Goal: Information Seeking & Learning: Learn about a topic

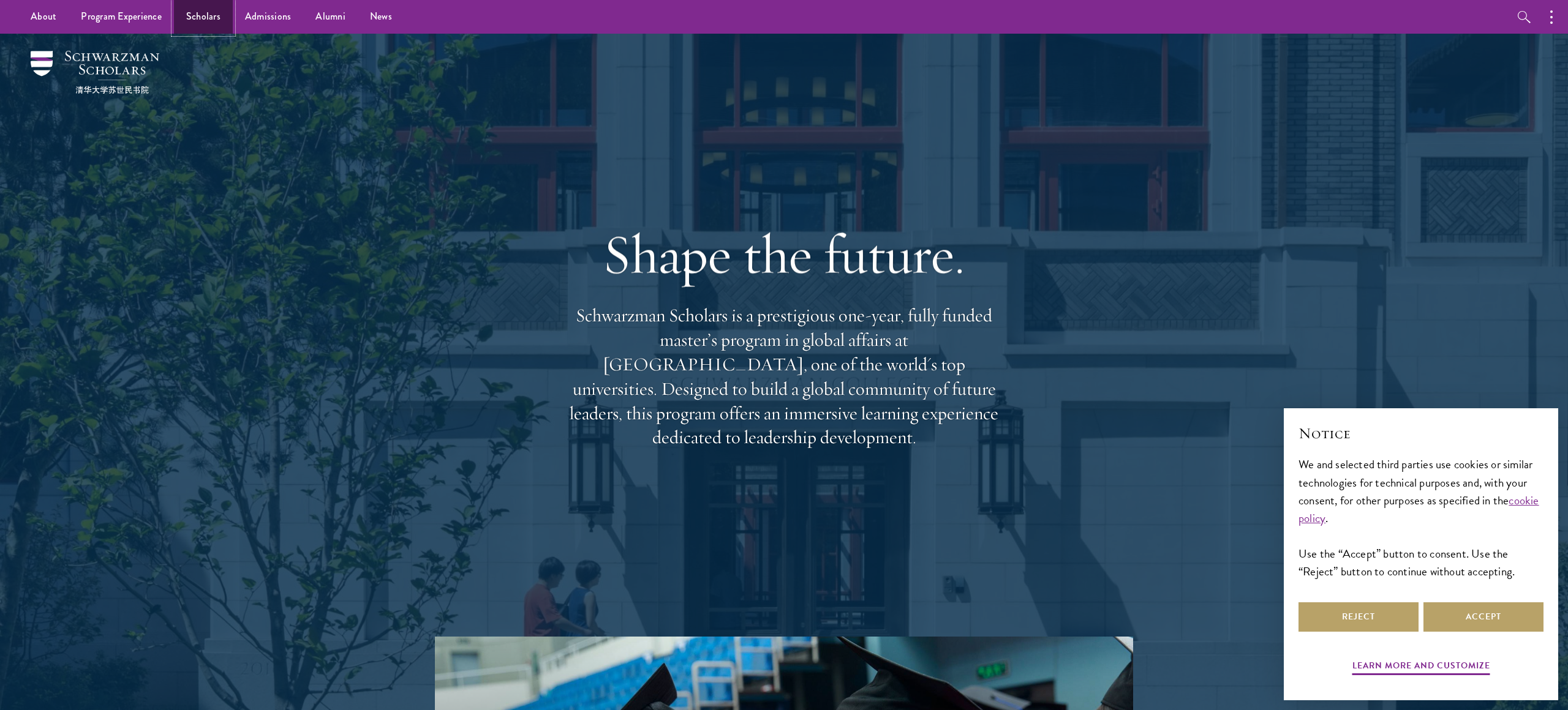
click at [207, 17] on link "Scholars" at bounding box center [202, 17] width 58 height 34
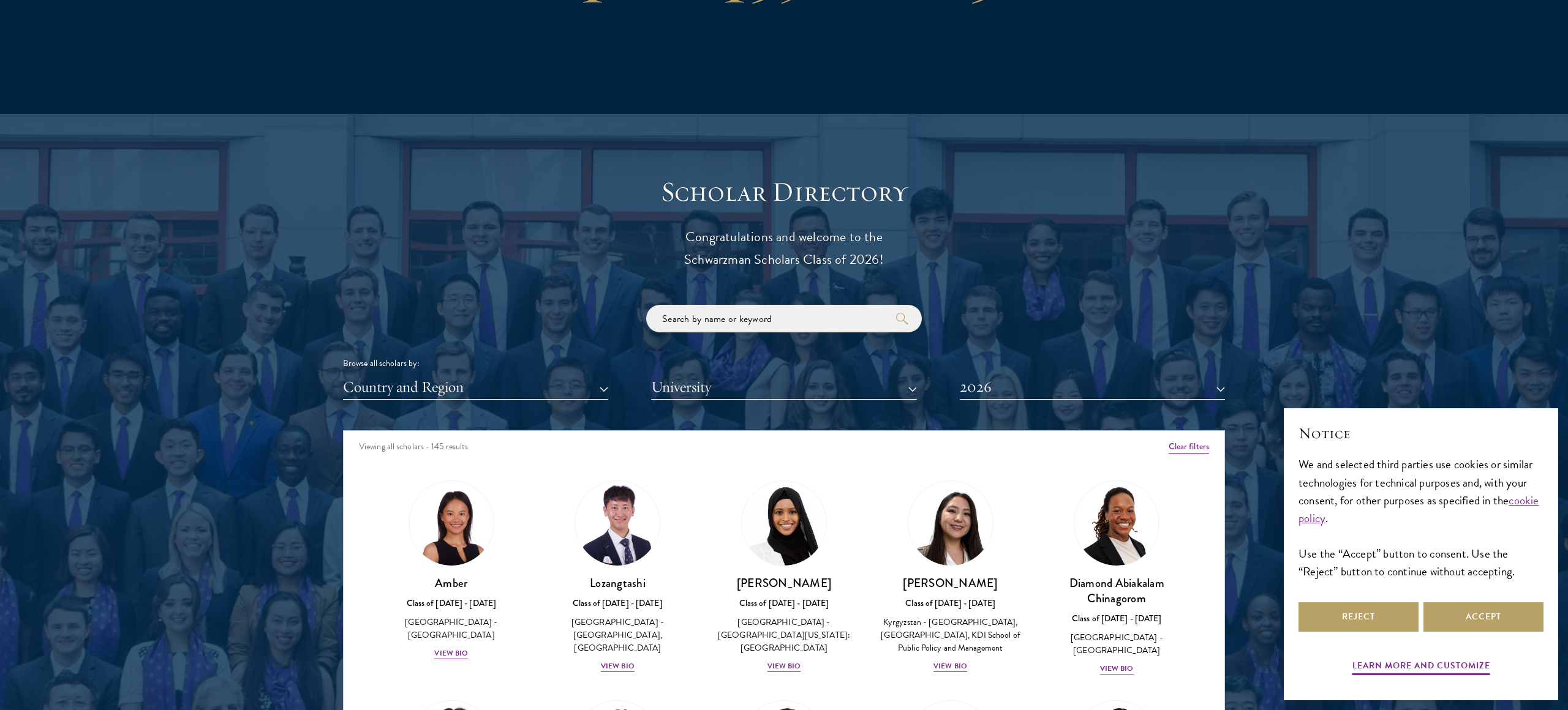
scroll to position [5060, 0]
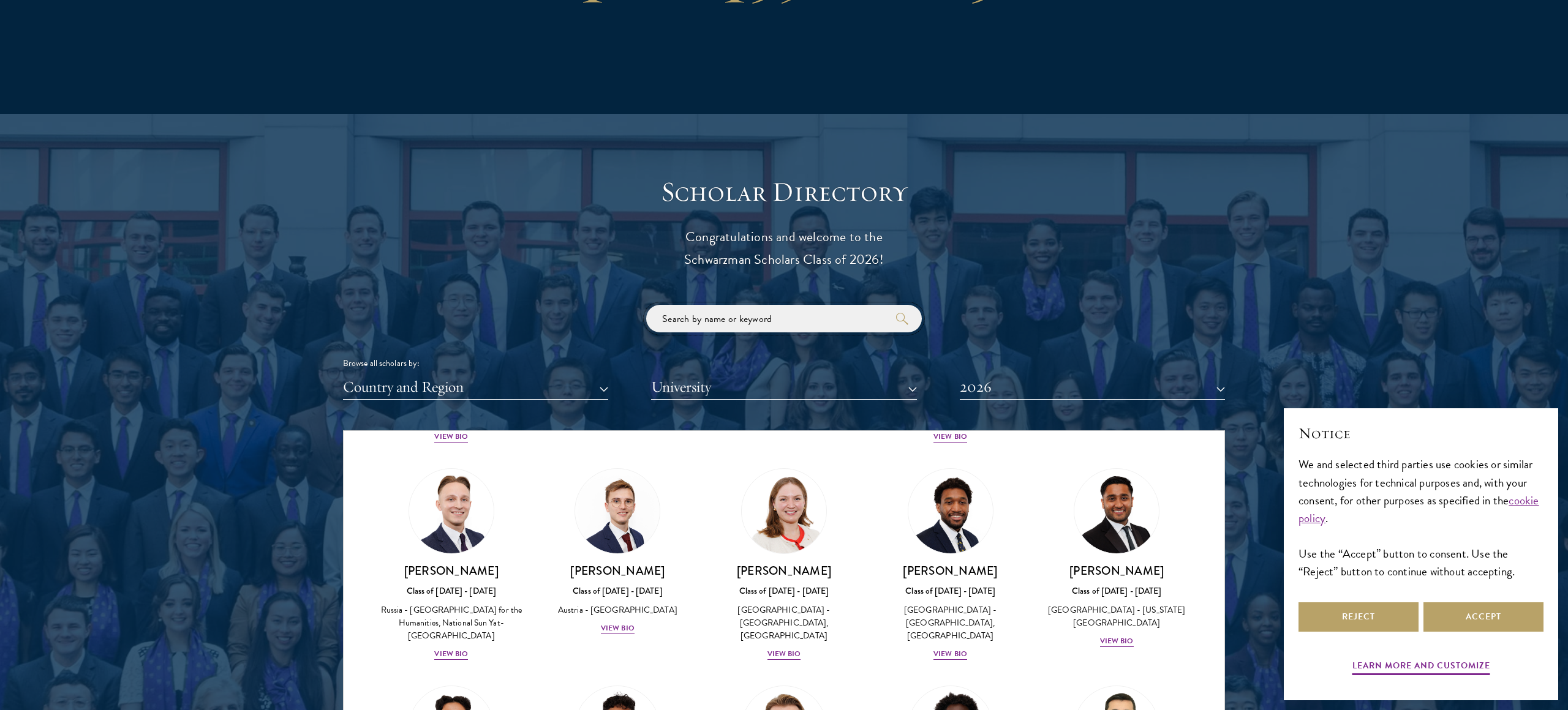
click at [729, 315] on input "search" at bounding box center [784, 318] width 276 height 28
paste input "zhou"
type input "zhou"
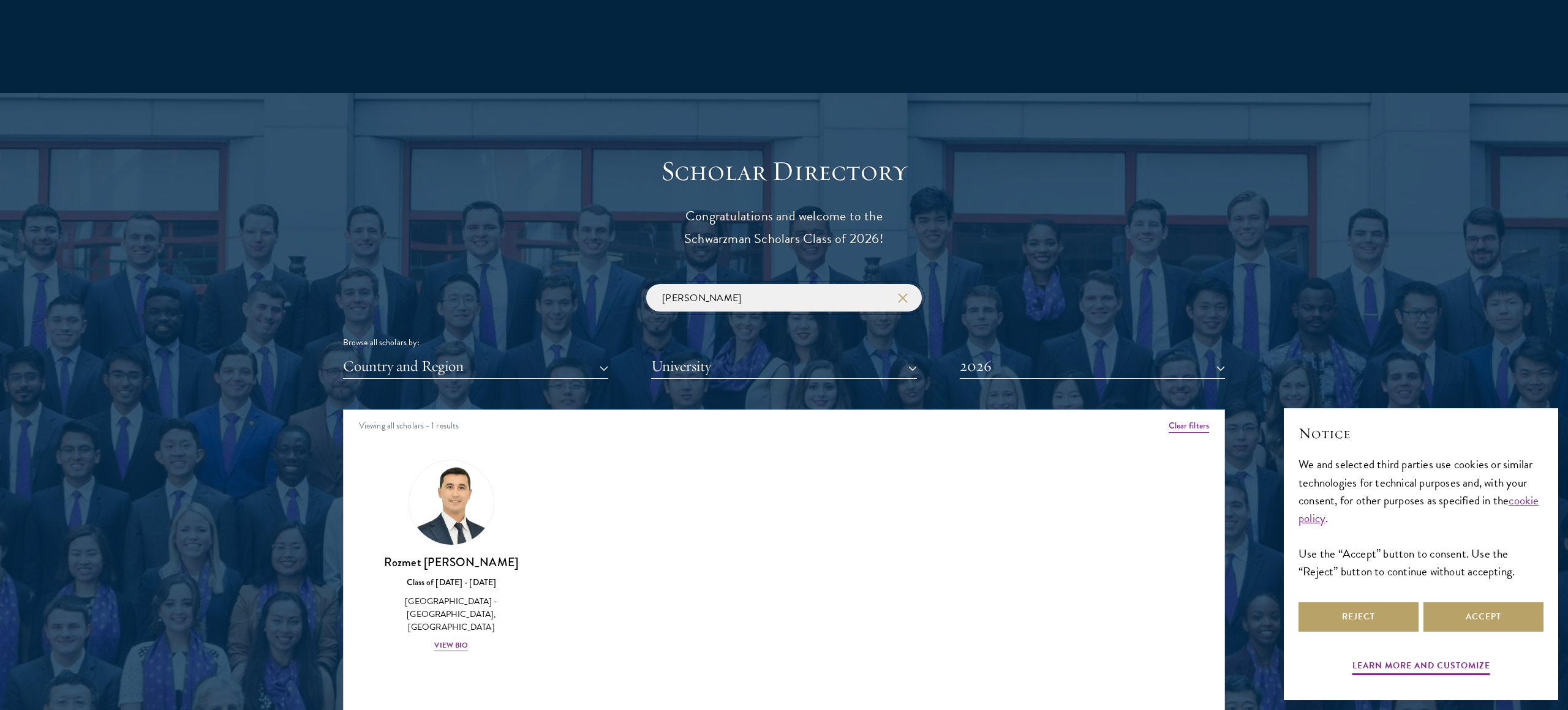
click at [813, 302] on input "zhou" at bounding box center [784, 298] width 276 height 28
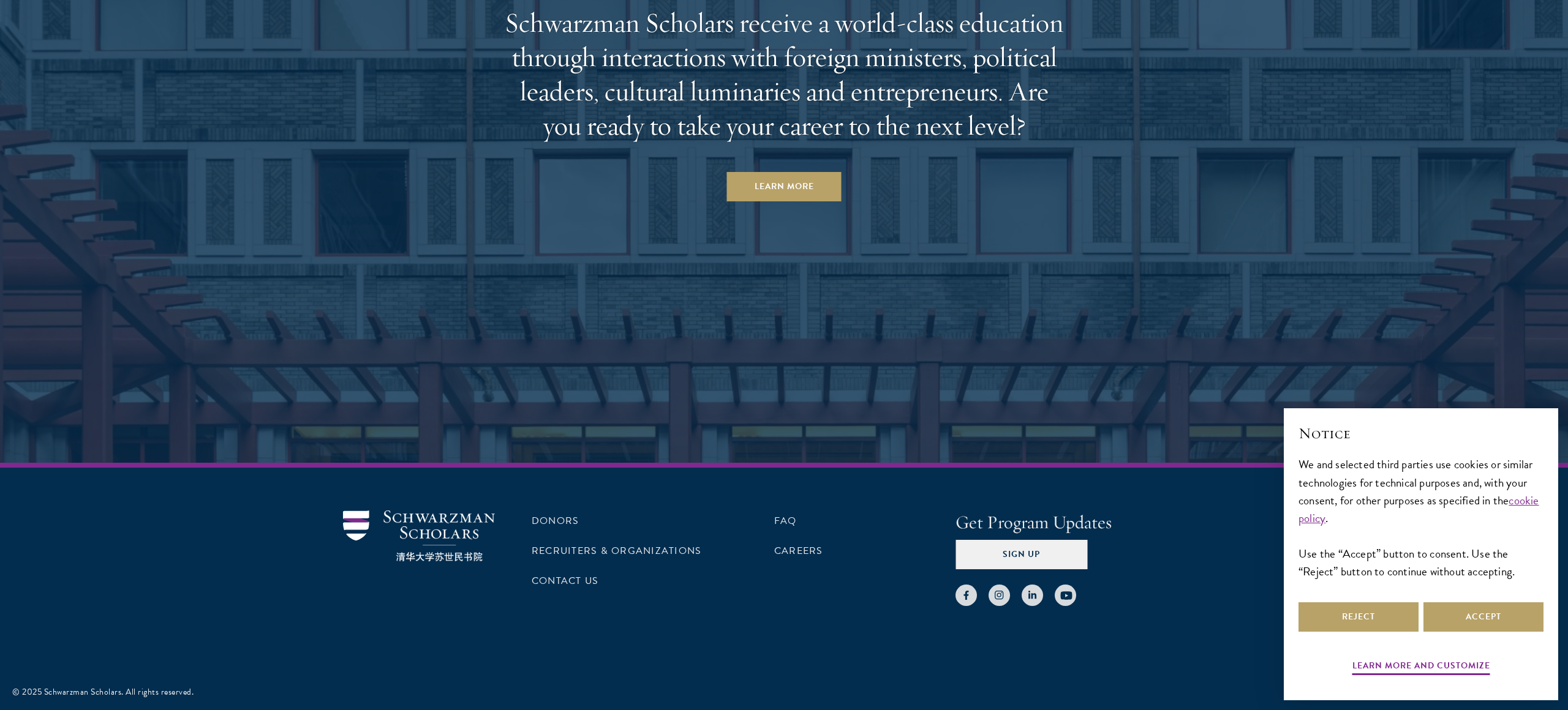
click at [793, 365] on aside "Take the Next Step Schwarzman Scholars receive a world-class education through …" at bounding box center [784, 71] width 1568 height 784
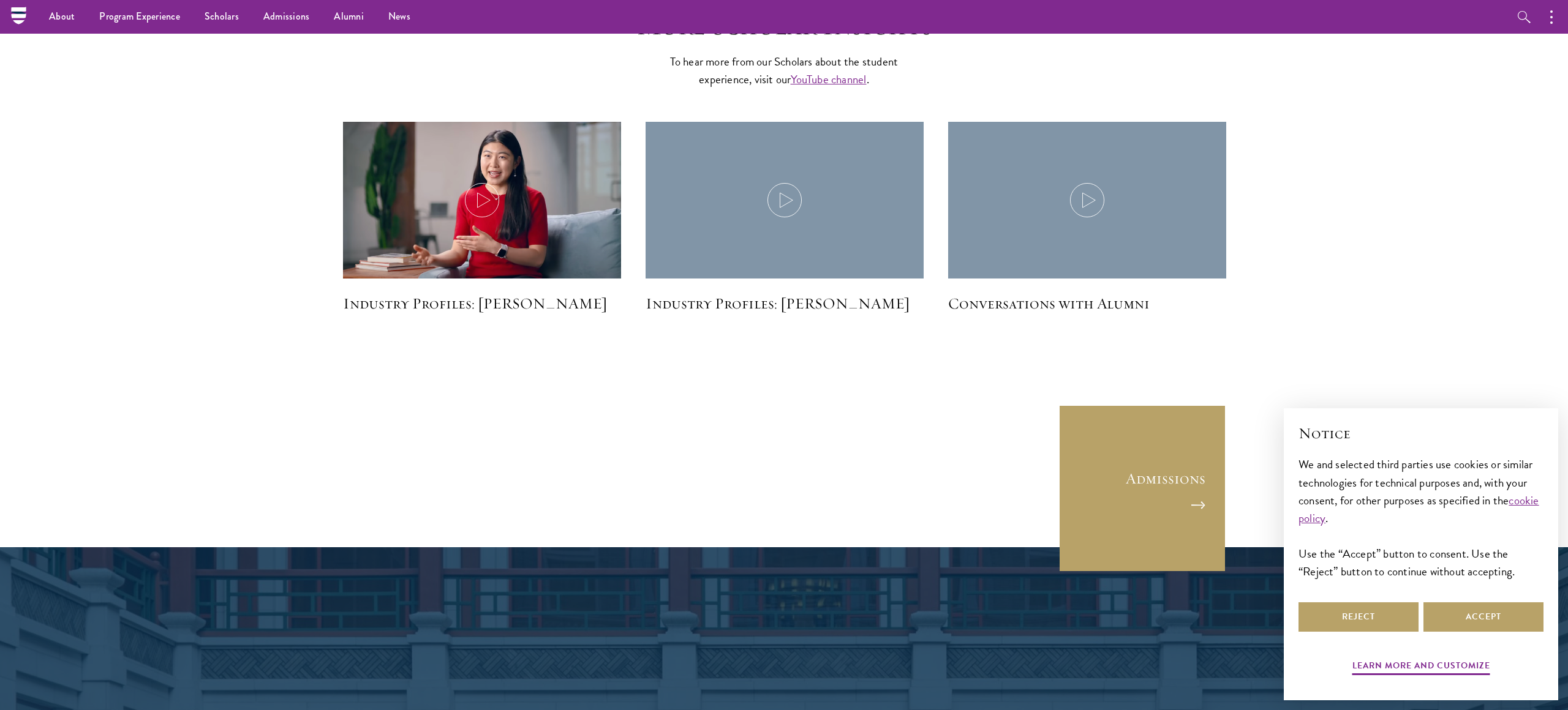
scroll to position [2951, 0]
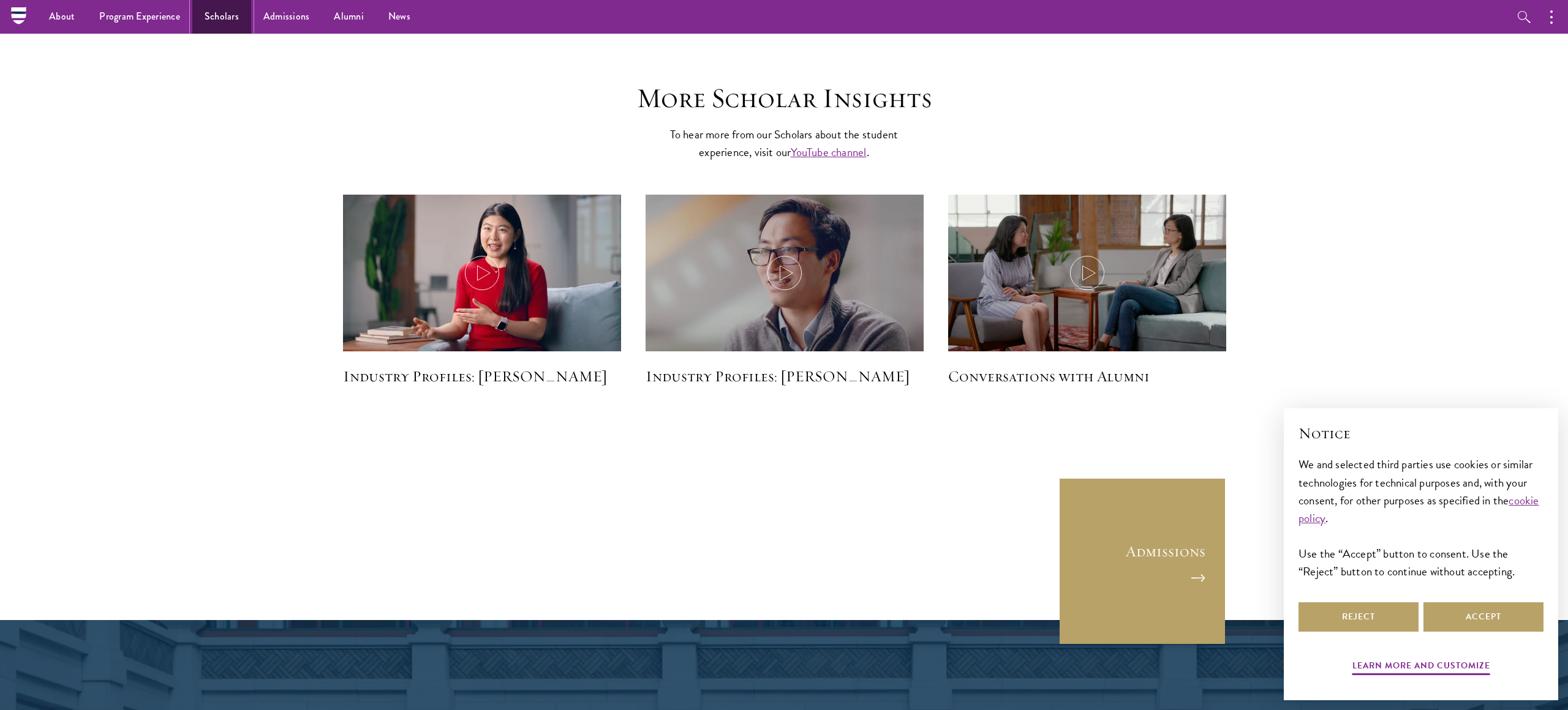
click at [229, 22] on link "Scholars" at bounding box center [221, 17] width 58 height 34
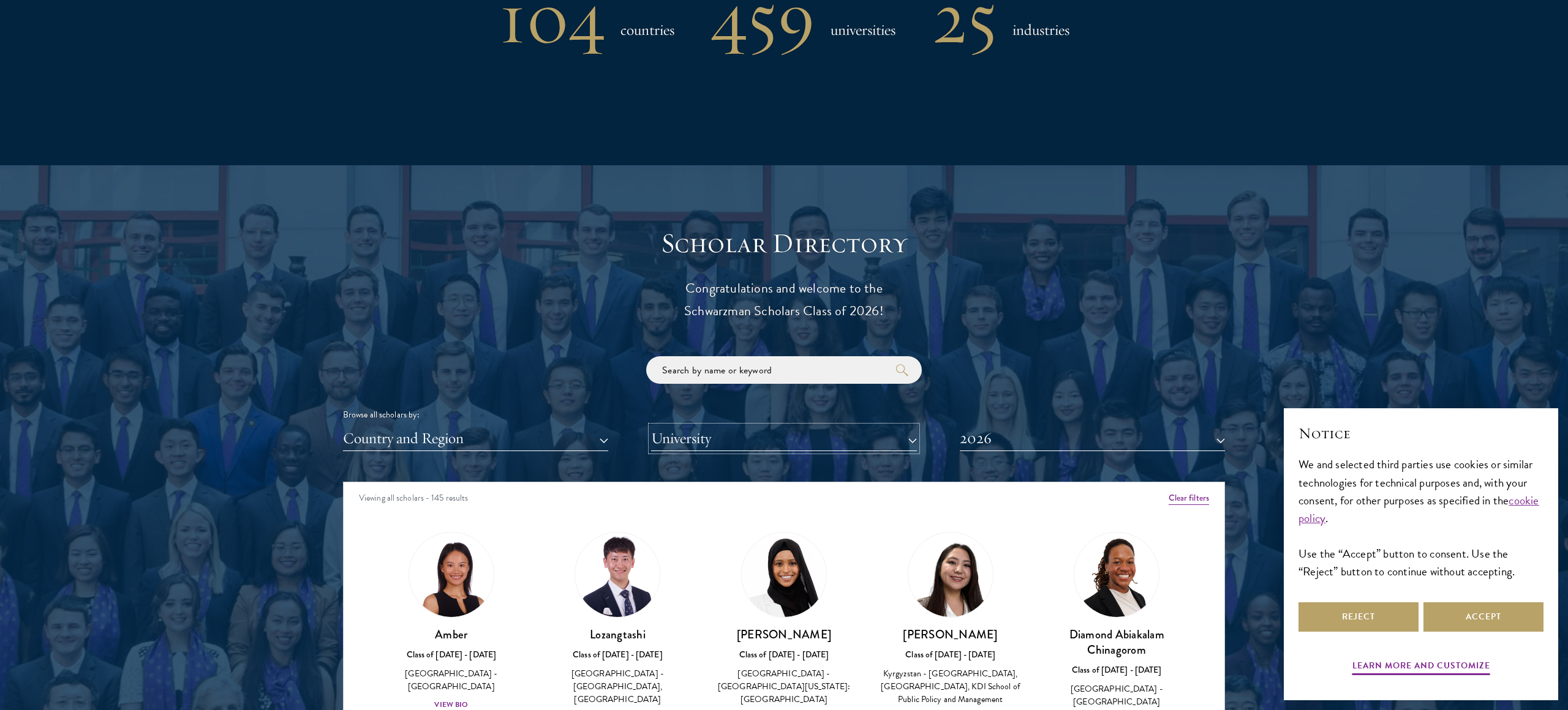
click at [753, 429] on button "University" at bounding box center [783, 439] width 265 height 25
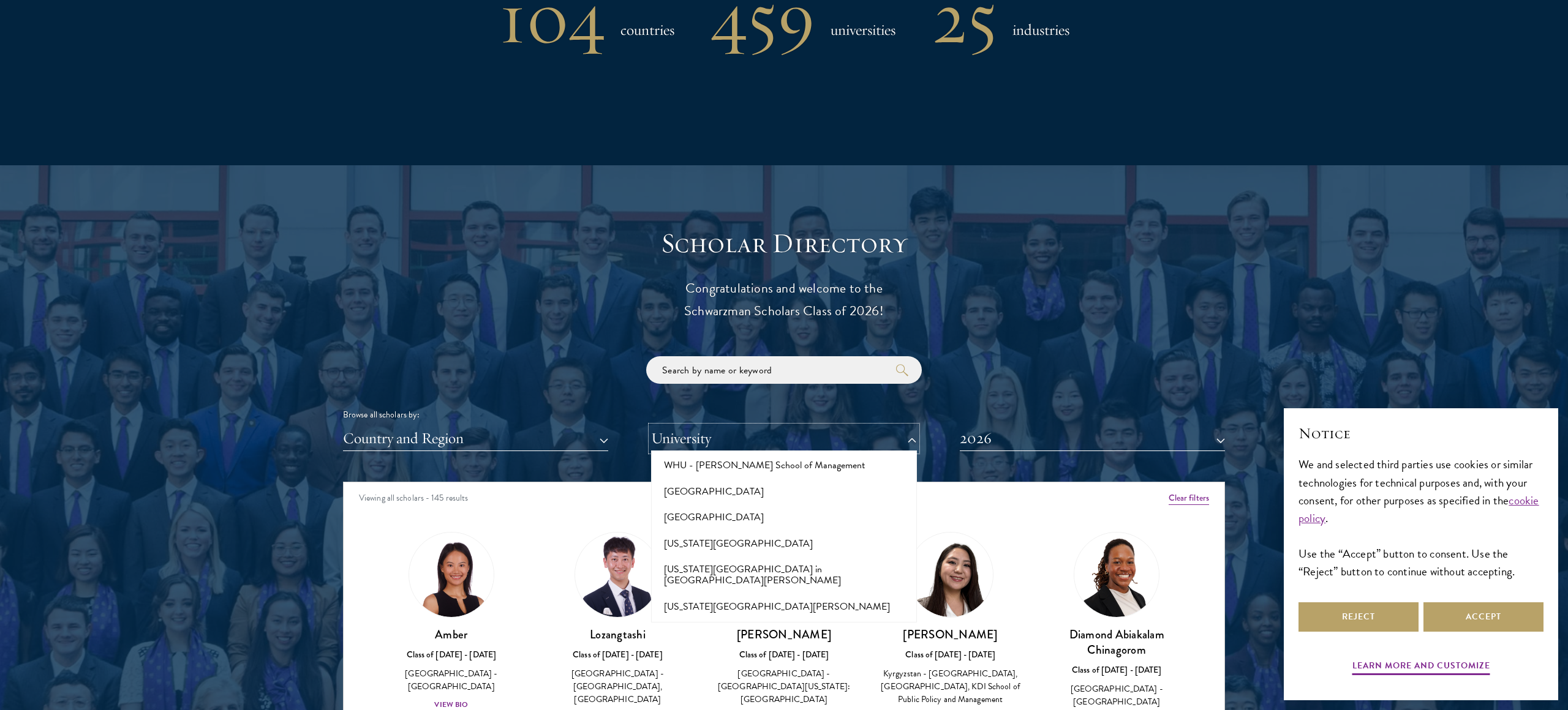
scroll to position [12140, 0]
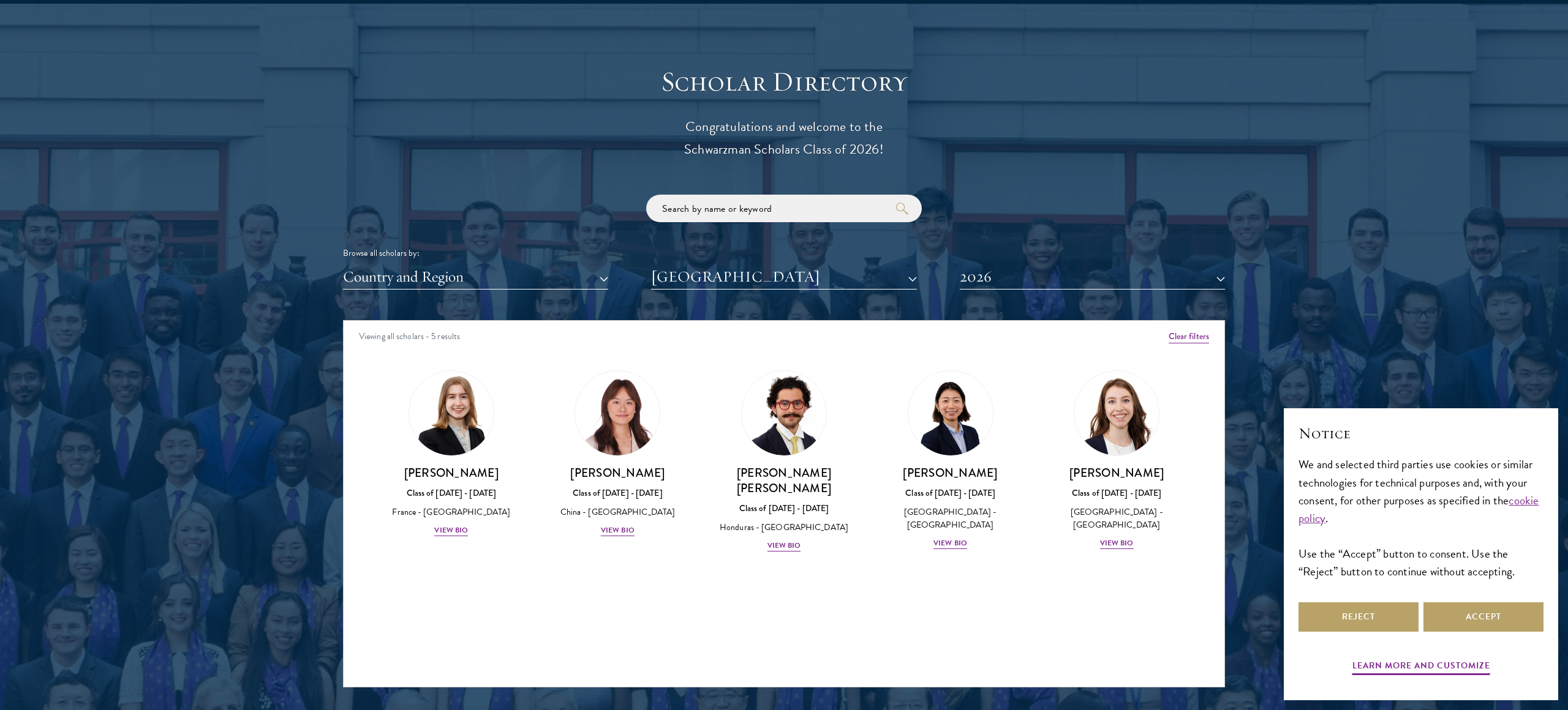
scroll to position [1307, 0]
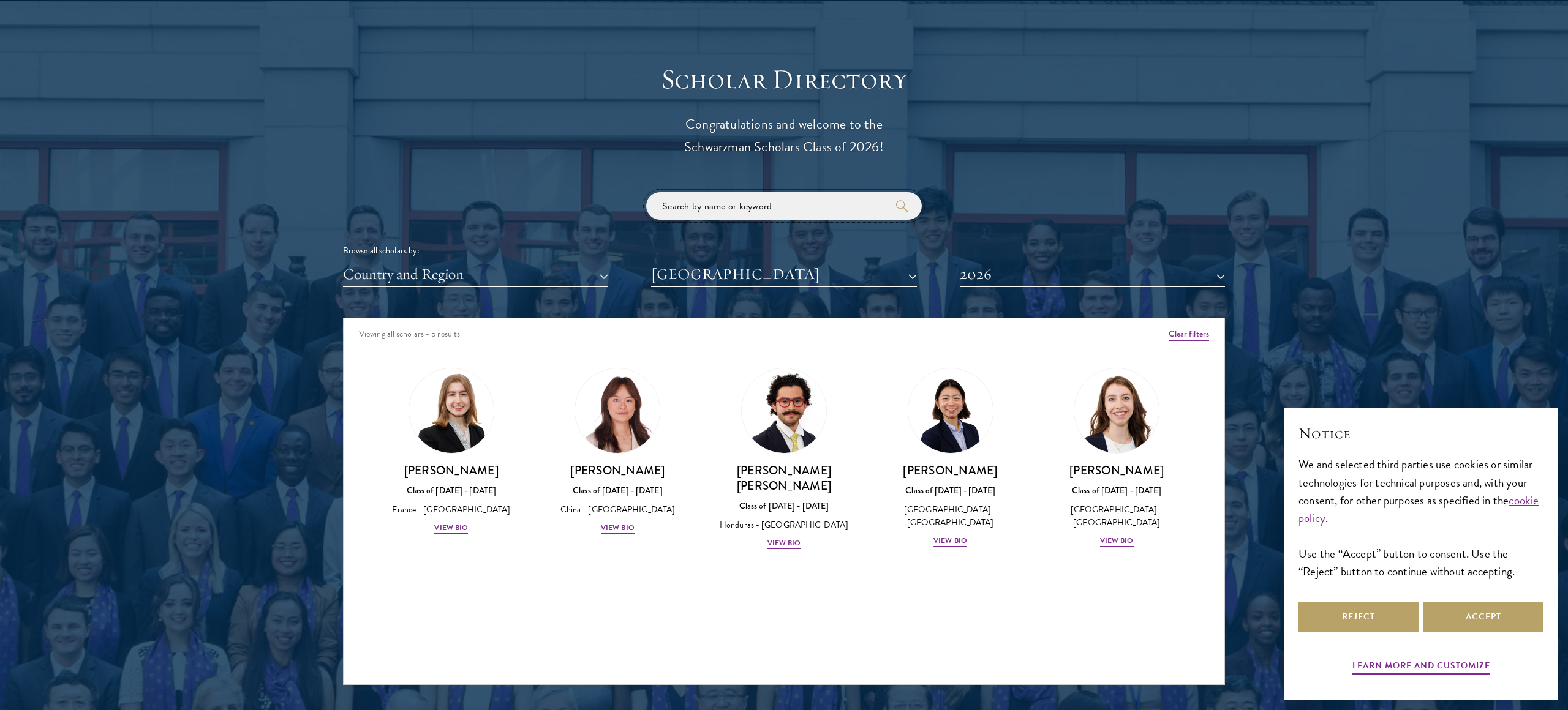
click at [792, 217] on input "search" at bounding box center [784, 206] width 276 height 28
click at [746, 276] on button "[GEOGRAPHIC_DATA]" at bounding box center [783, 275] width 265 height 25
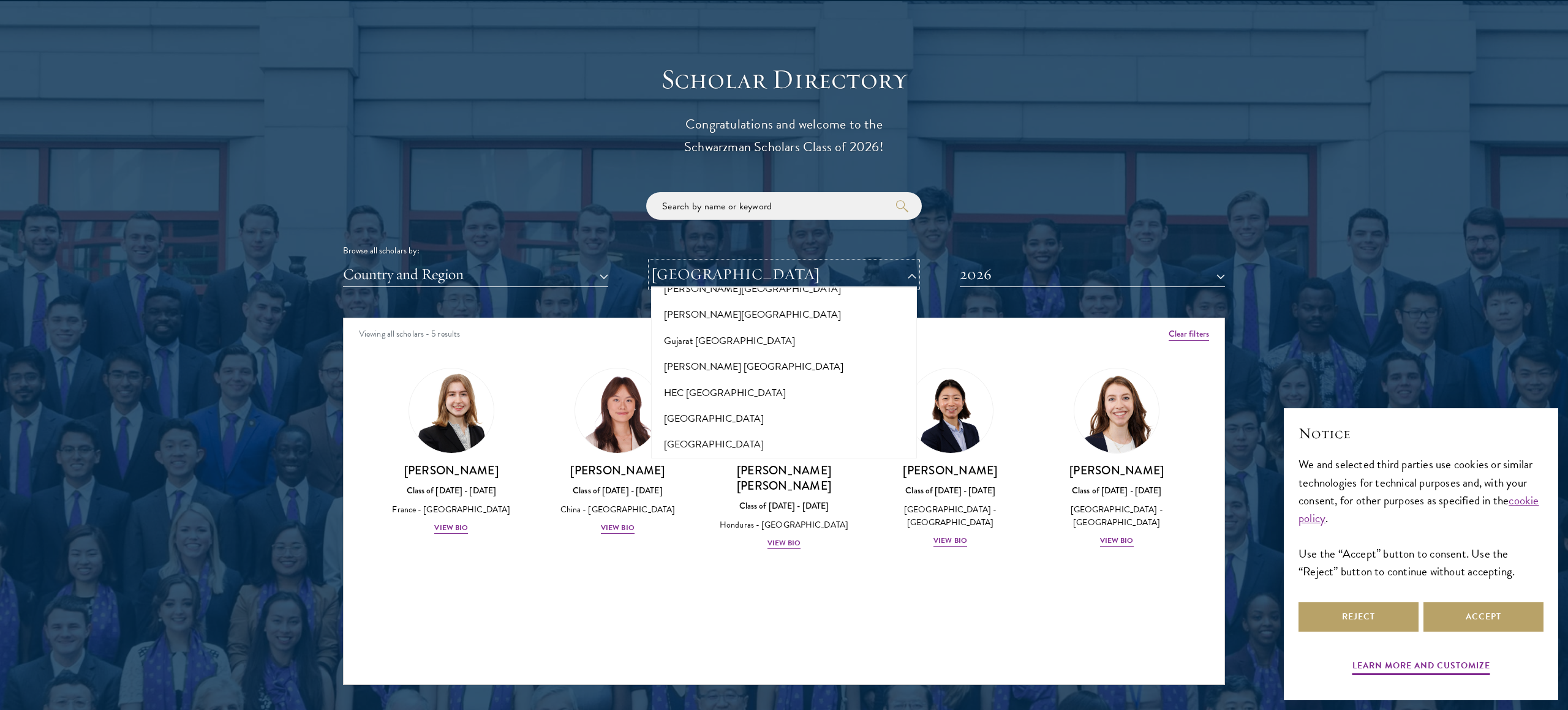
scroll to position [2898, 0]
click at [718, 474] on button "[GEOGRAPHIC_DATA]" at bounding box center [783, 487] width 258 height 25
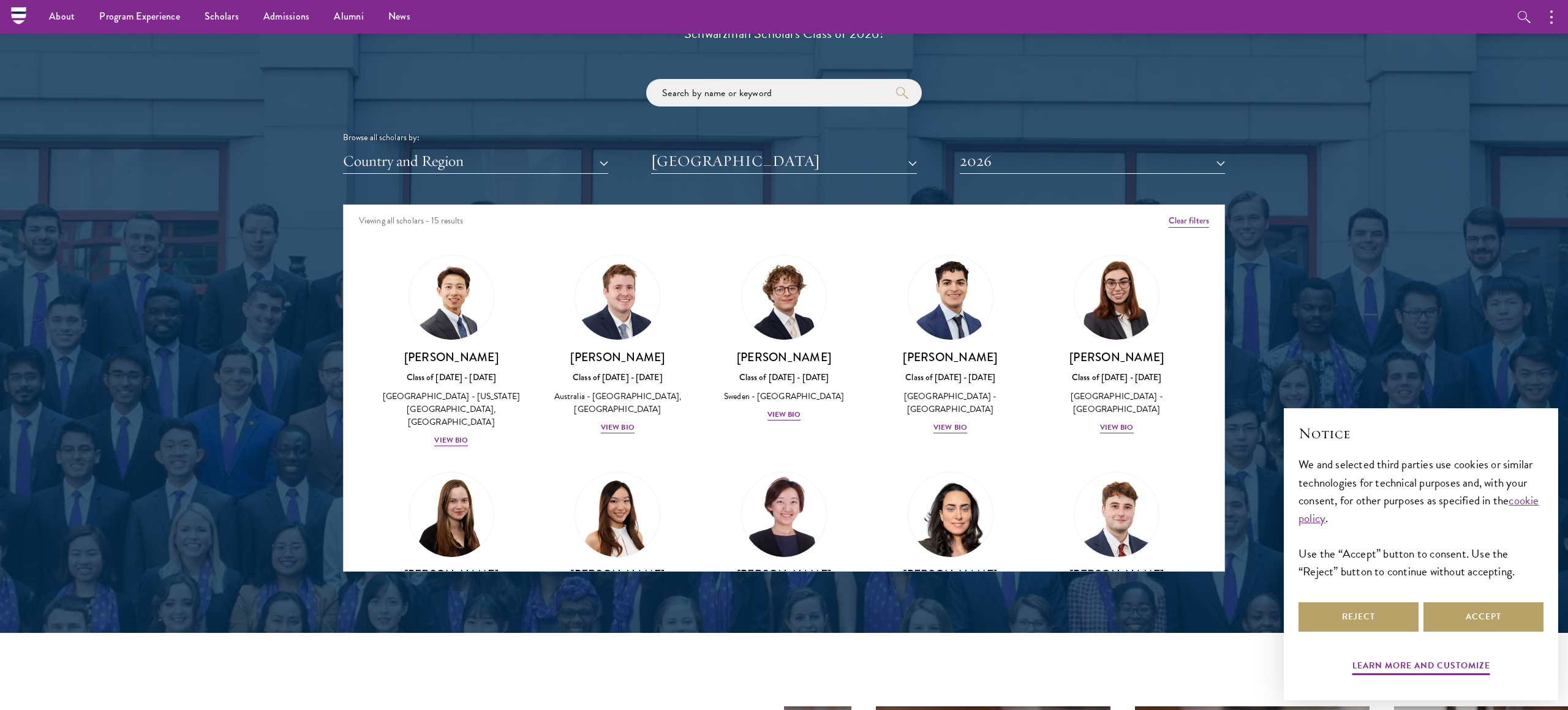
scroll to position [1354, 0]
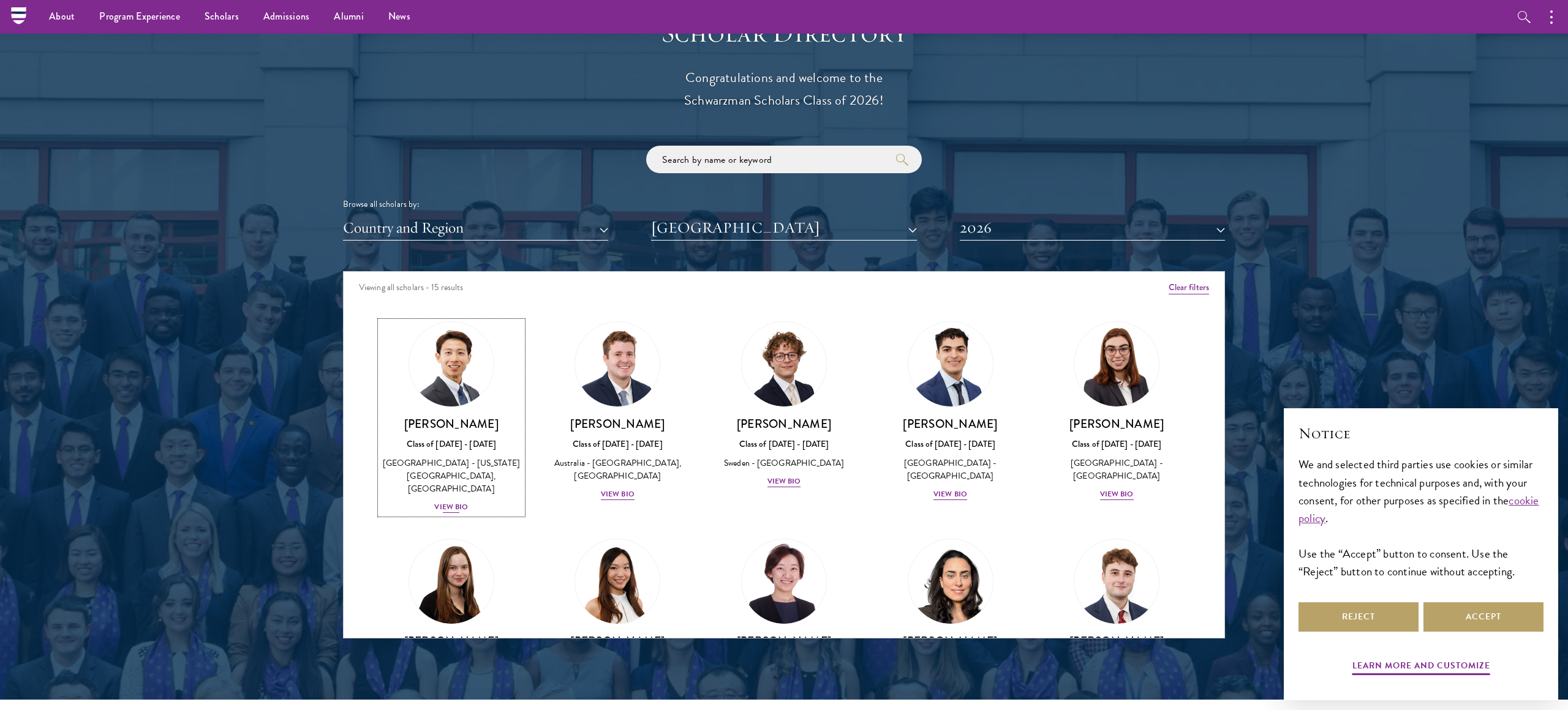
click at [457, 397] on img at bounding box center [451, 365] width 93 height 93
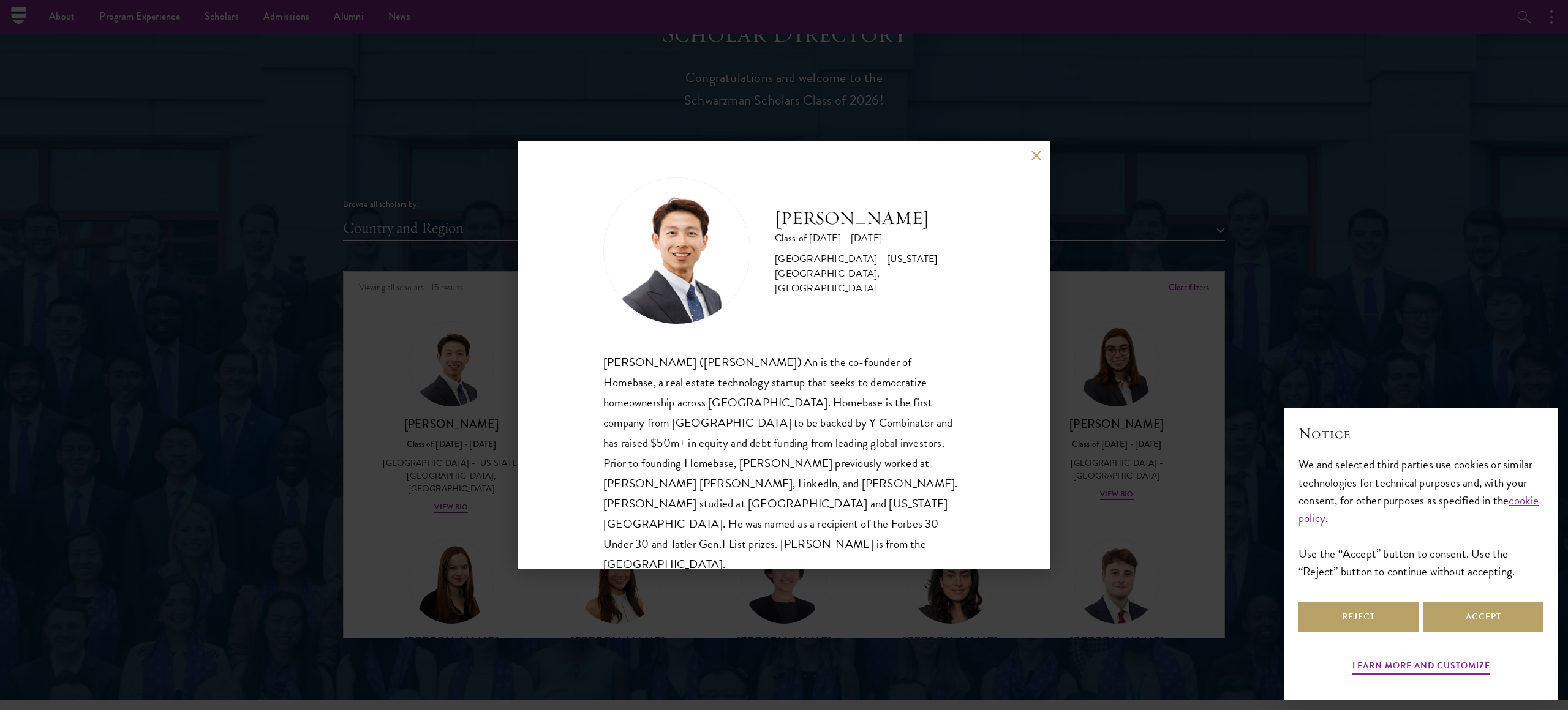
click at [293, 451] on div "Phillip An Class of 2025 - 2026 United States of America - California Institute…" at bounding box center [784, 355] width 1568 height 710
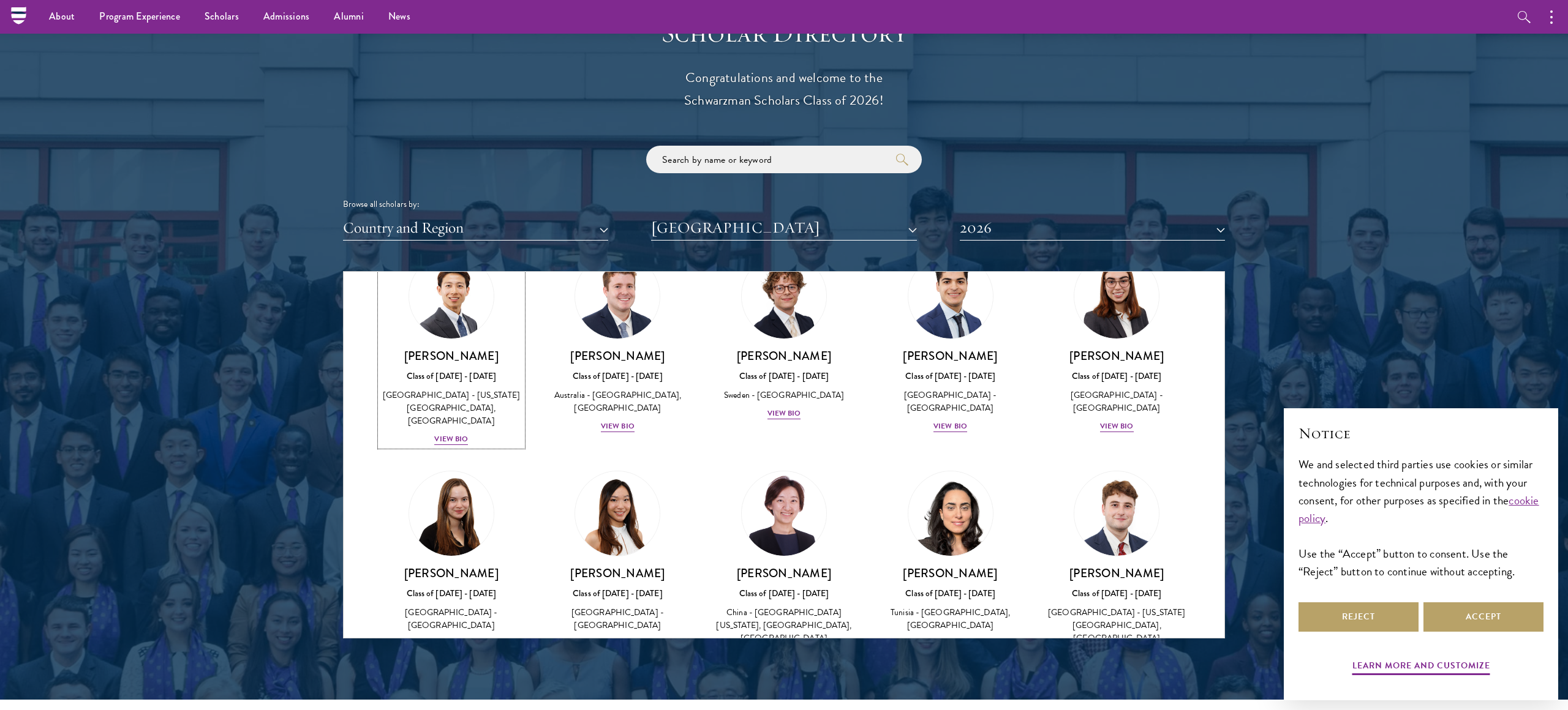
scroll to position [72, 0]
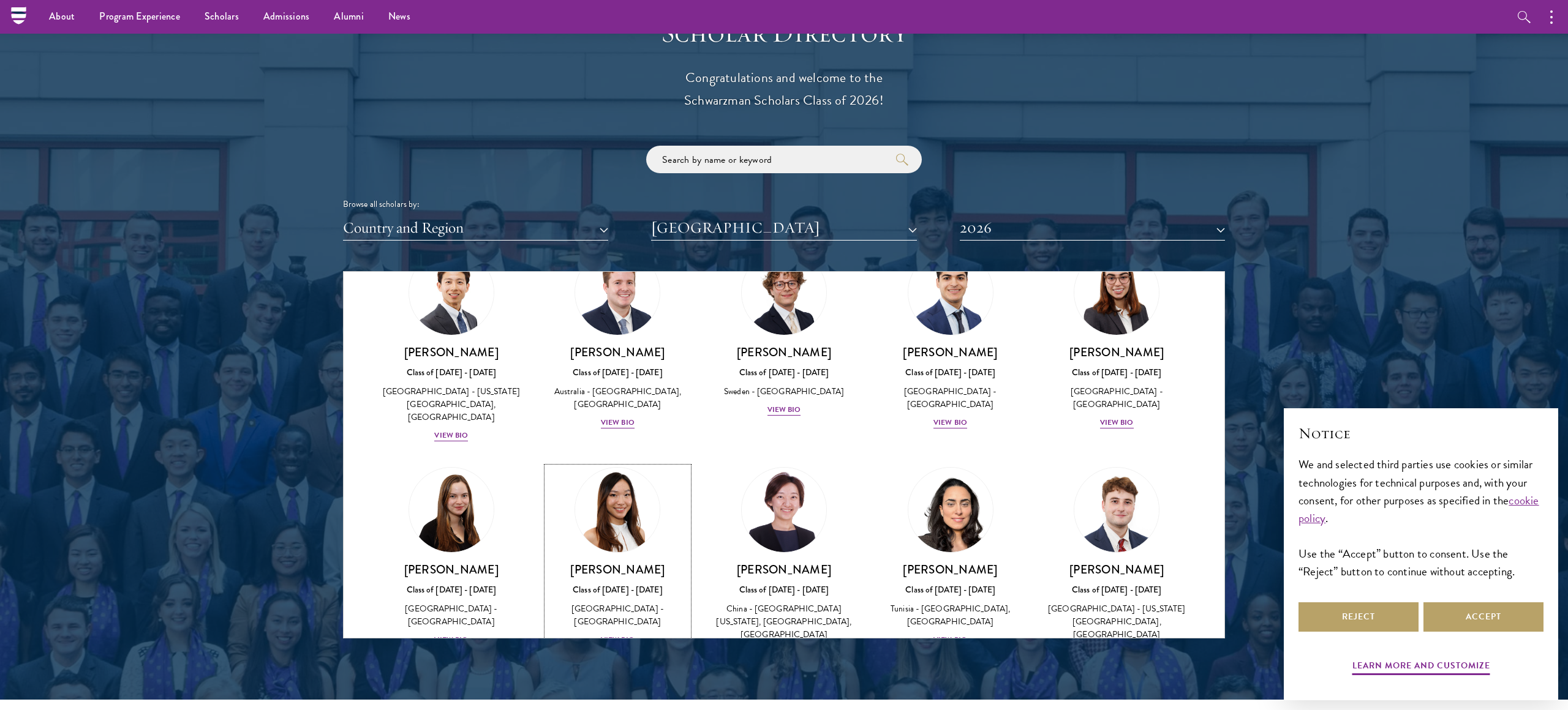
click at [639, 521] on img at bounding box center [617, 510] width 93 height 93
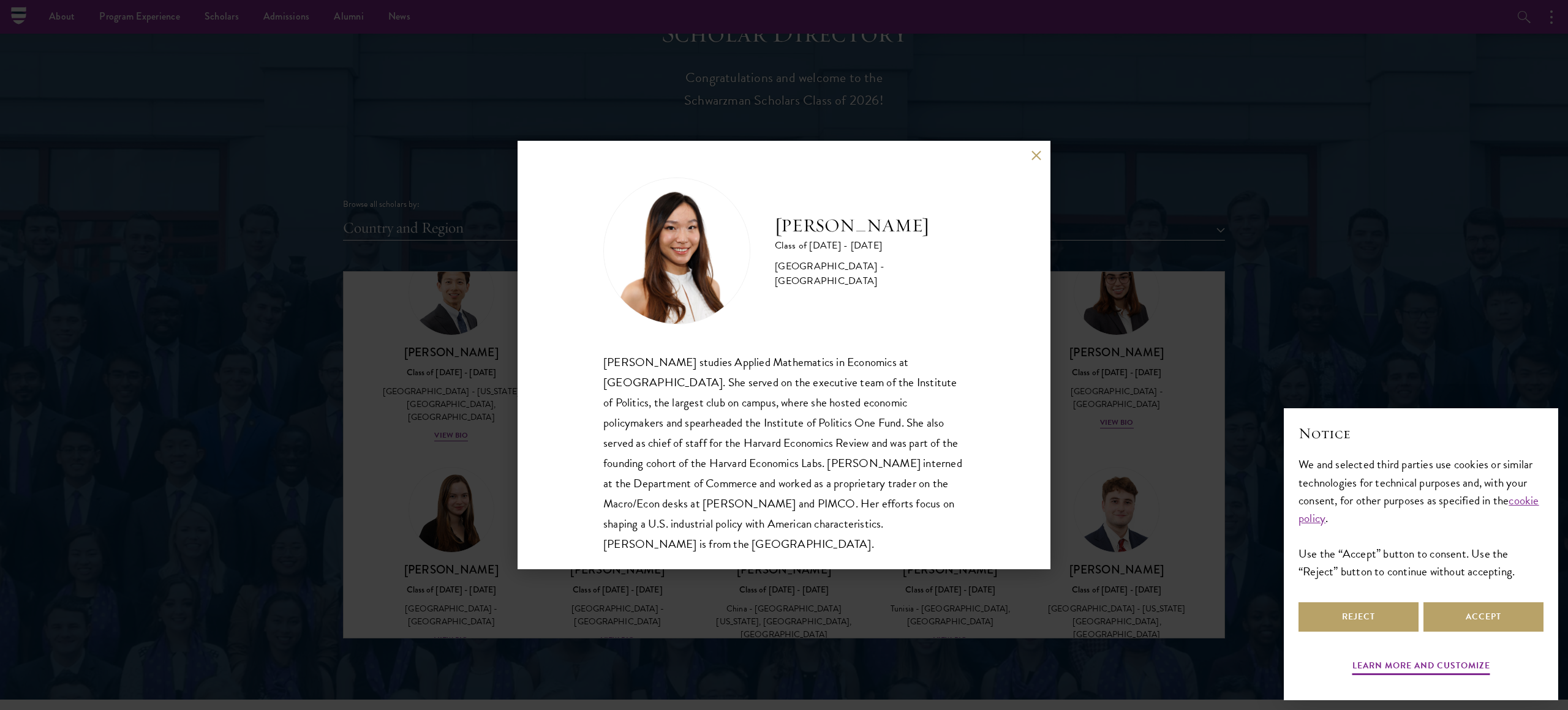
scroll to position [1, 0]
click at [1162, 384] on div "Stephanie Lin Class of 2025 - 2026 United States of America - Harvard Universit…" at bounding box center [784, 355] width 1568 height 710
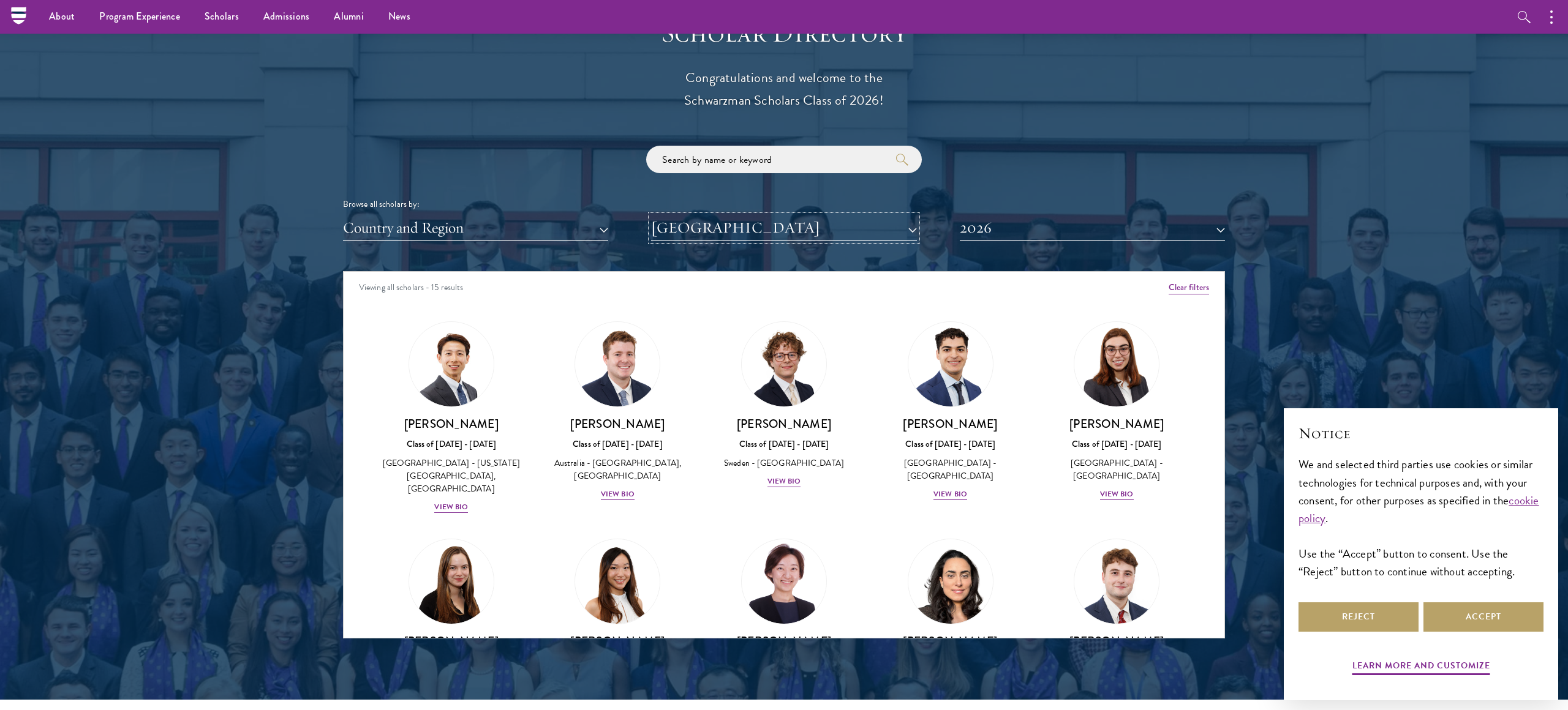
click at [767, 221] on button "[GEOGRAPHIC_DATA]" at bounding box center [783, 228] width 265 height 25
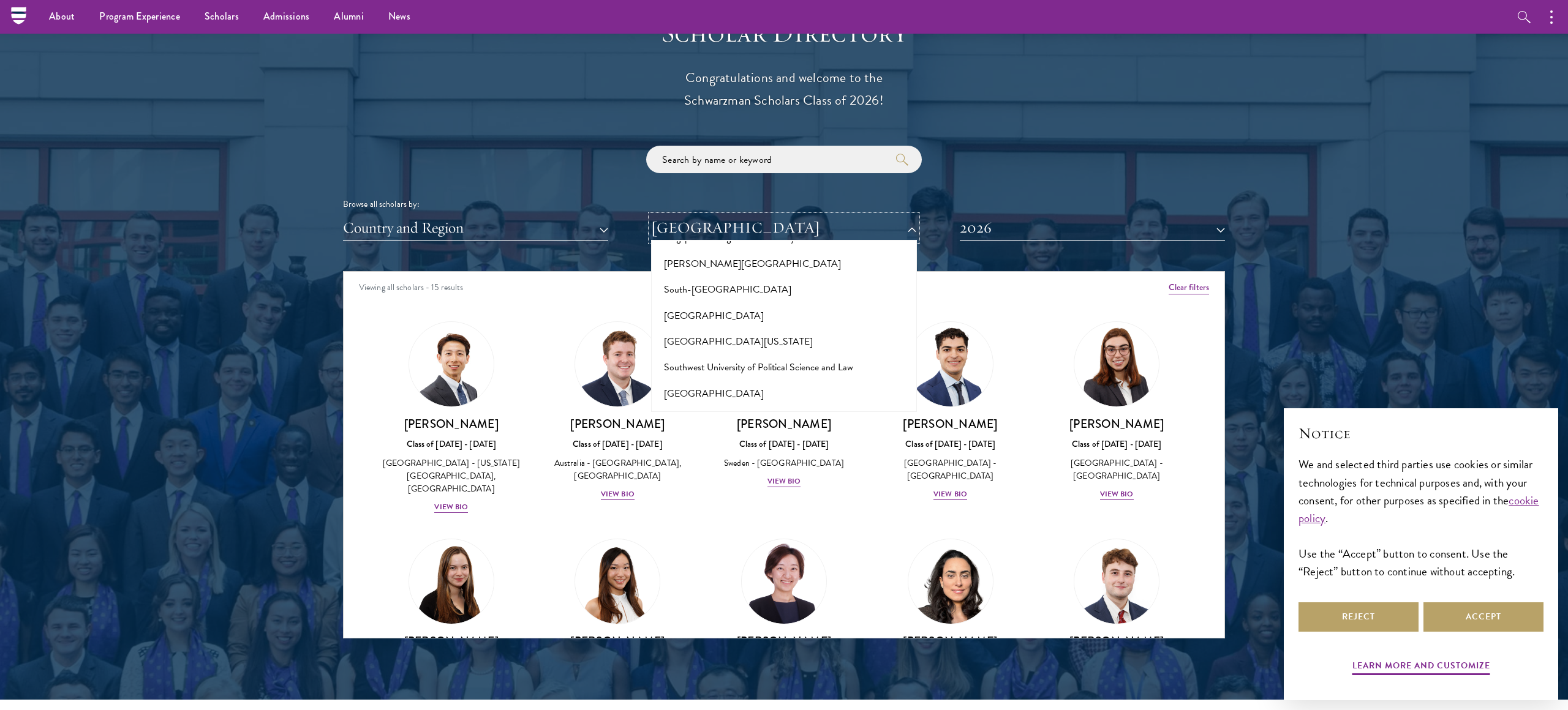
scroll to position [6845, 0]
click at [750, 531] on button "[GEOGRAPHIC_DATA]" at bounding box center [783, 543] width 258 height 25
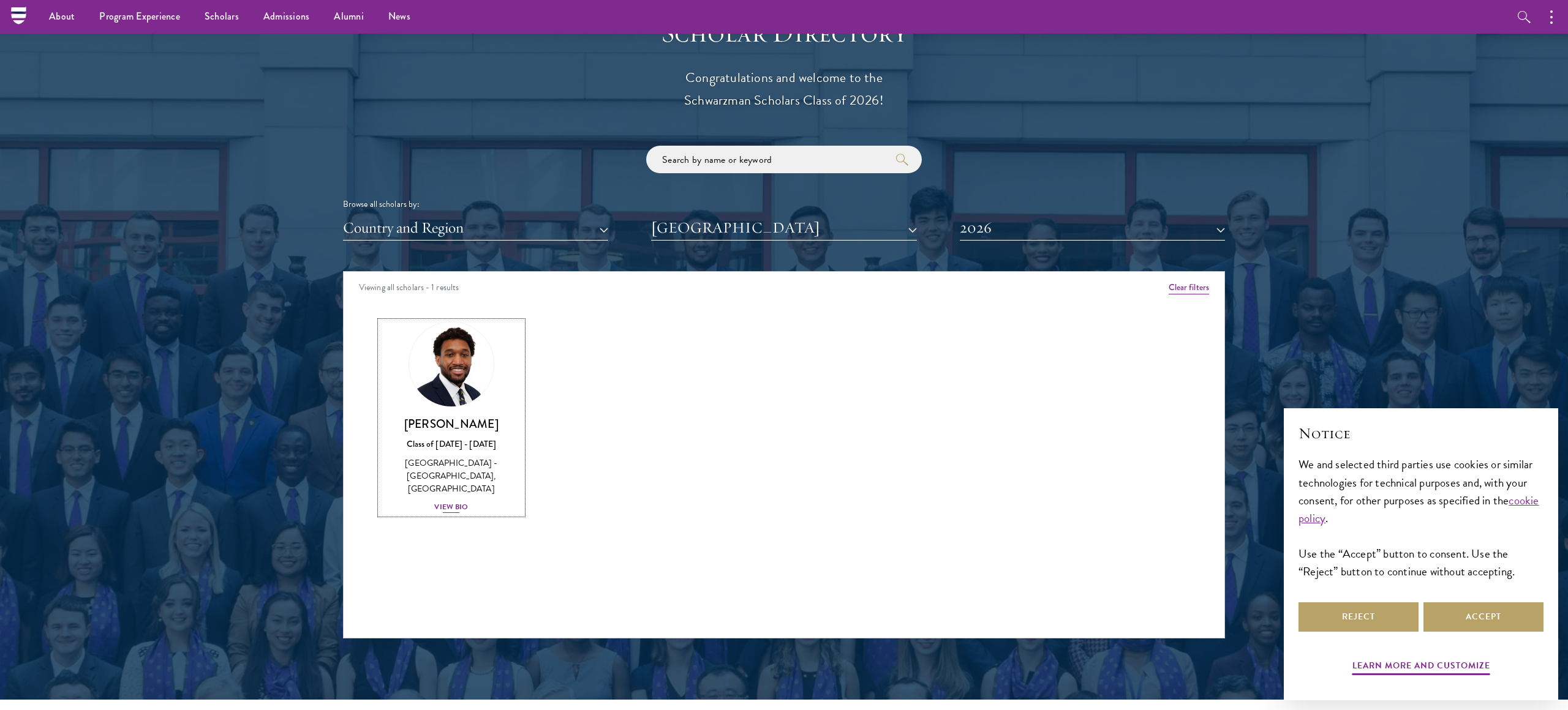
click at [460, 361] on img at bounding box center [451, 365] width 93 height 93
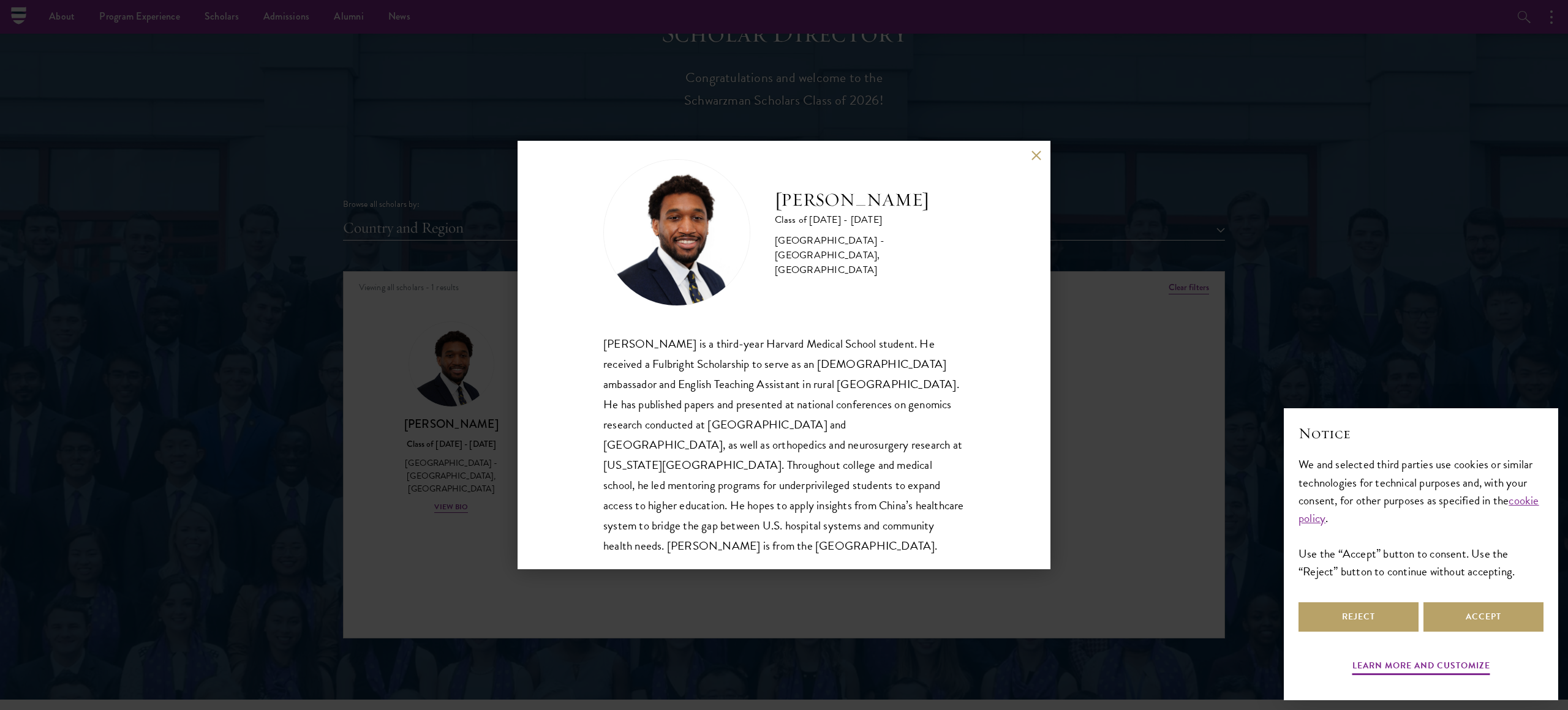
scroll to position [21, 0]
click at [875, 207] on h2 "[PERSON_NAME]" at bounding box center [870, 197] width 190 height 25
copy div "[PERSON_NAME]"
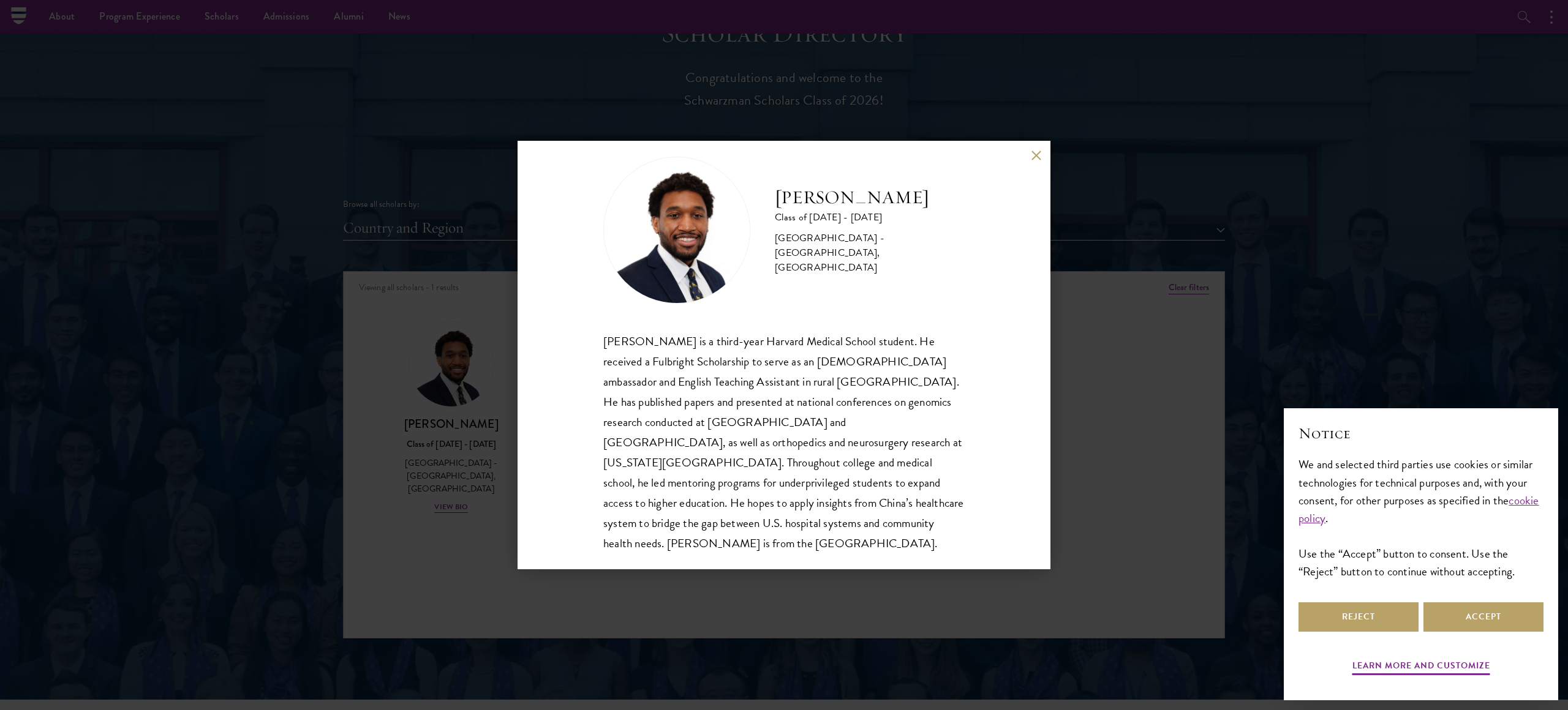
click at [1174, 229] on div "Nasir Stovall Class of 2025 - 2026 United States of America - Stony Brook Unive…" at bounding box center [784, 355] width 1568 height 710
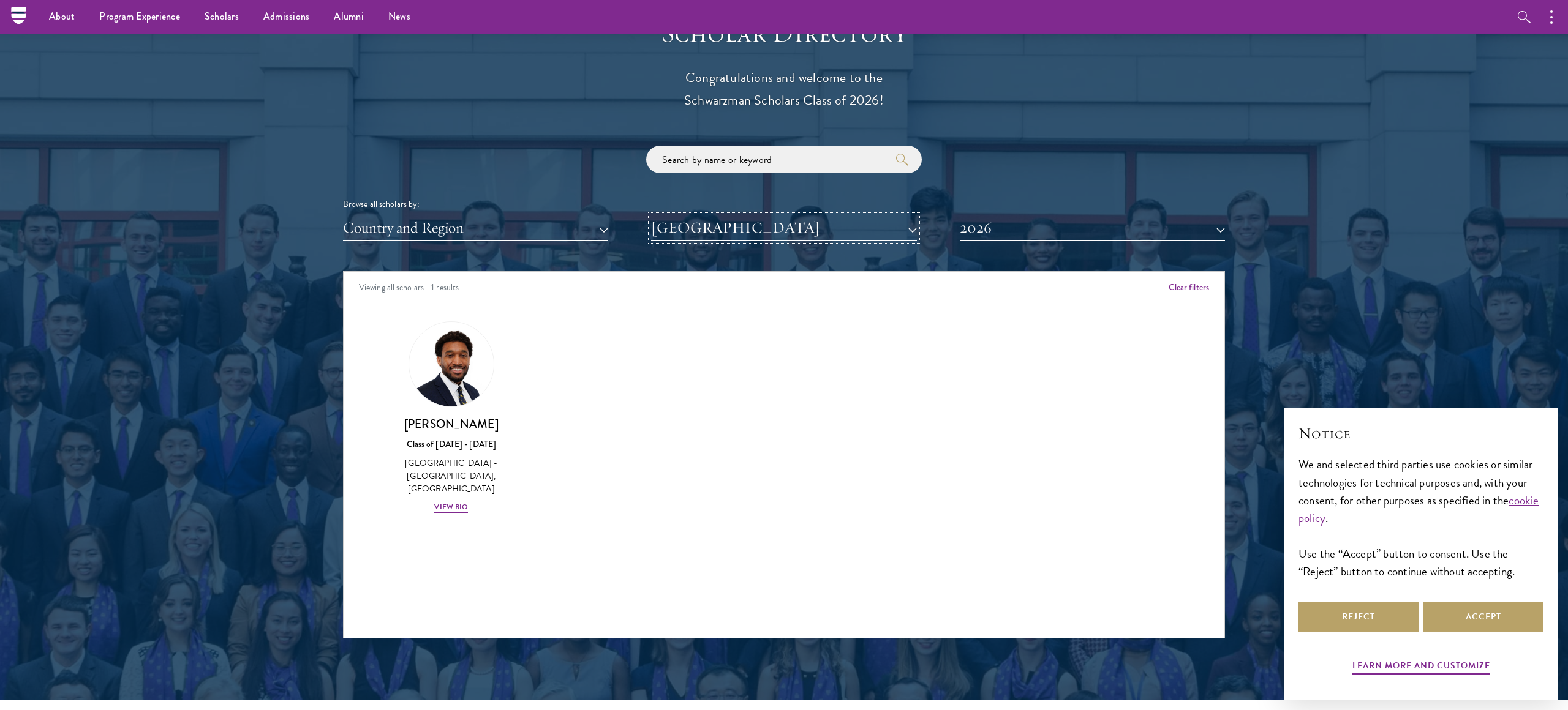
click at [736, 232] on button "[GEOGRAPHIC_DATA]" at bounding box center [783, 228] width 265 height 25
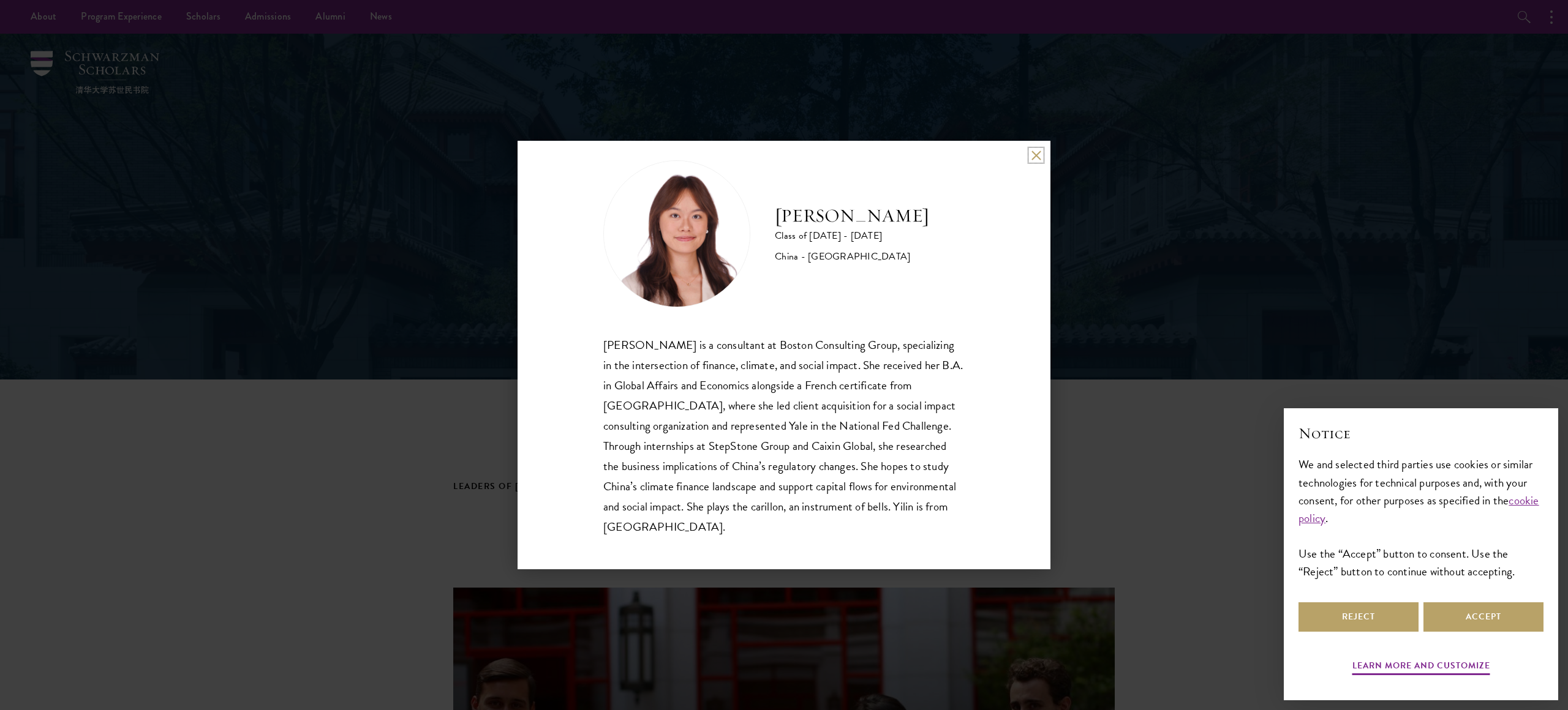
scroll to position [19, 0]
click at [1059, 338] on div "[PERSON_NAME] Class of [DATE] - [DATE] [GEOGRAPHIC_DATA] - [GEOGRAPHIC_DATA] [P…" at bounding box center [784, 355] width 1568 height 710
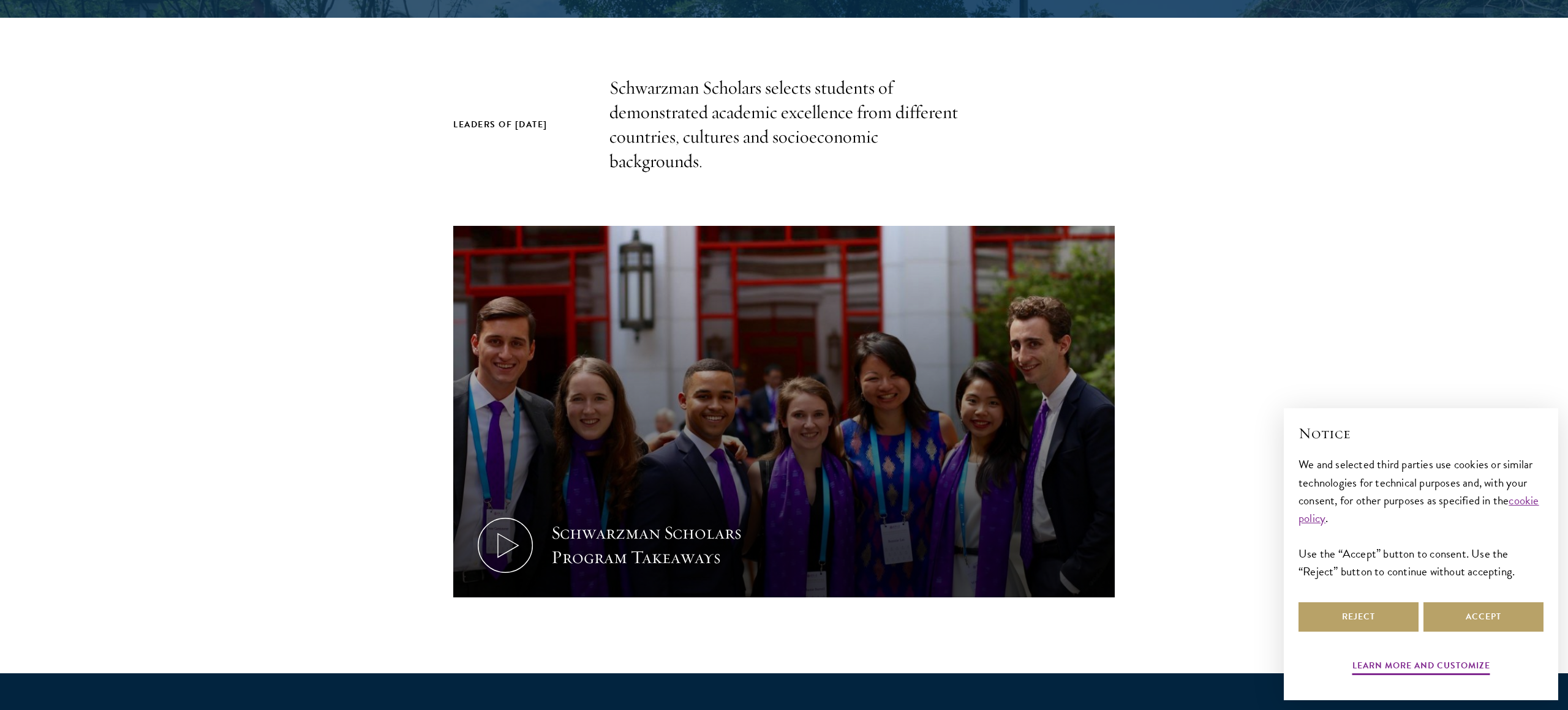
scroll to position [392, 0]
